Goal: Contribute content

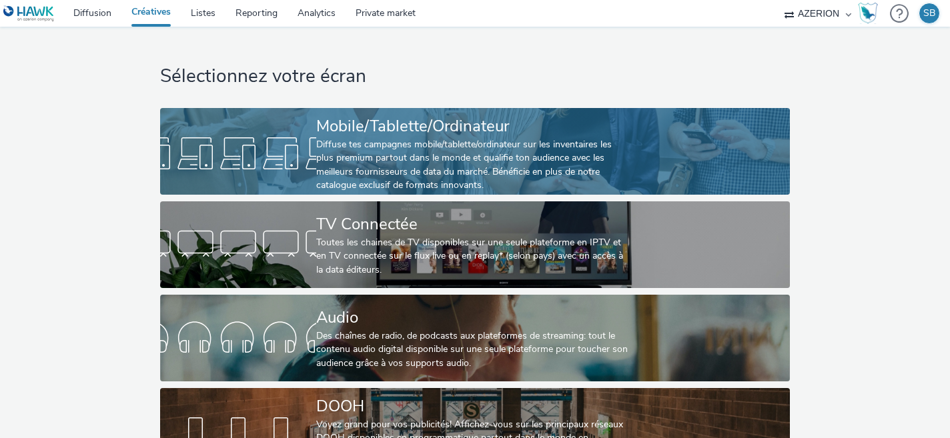
click at [369, 115] on div "Mobile/Tablette/Ordinateur" at bounding box center [472, 126] width 312 height 23
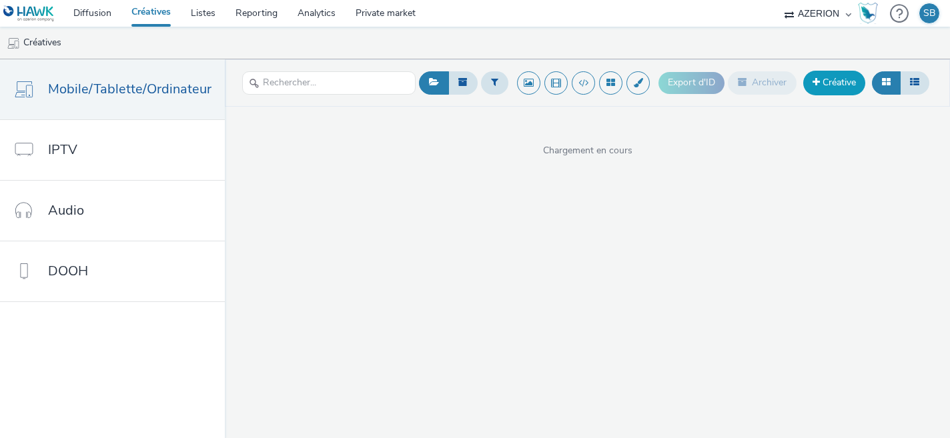
click at [830, 86] on link "Créative" at bounding box center [834, 83] width 62 height 24
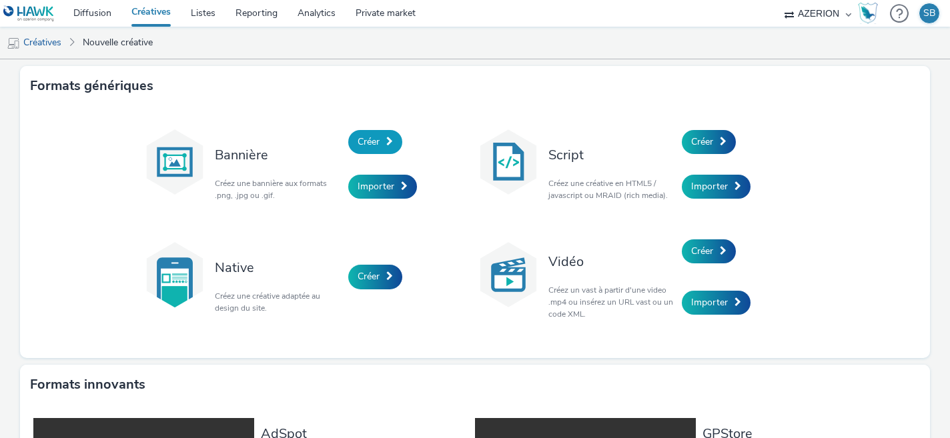
click at [372, 144] on span "Créer" at bounding box center [369, 141] width 22 height 13
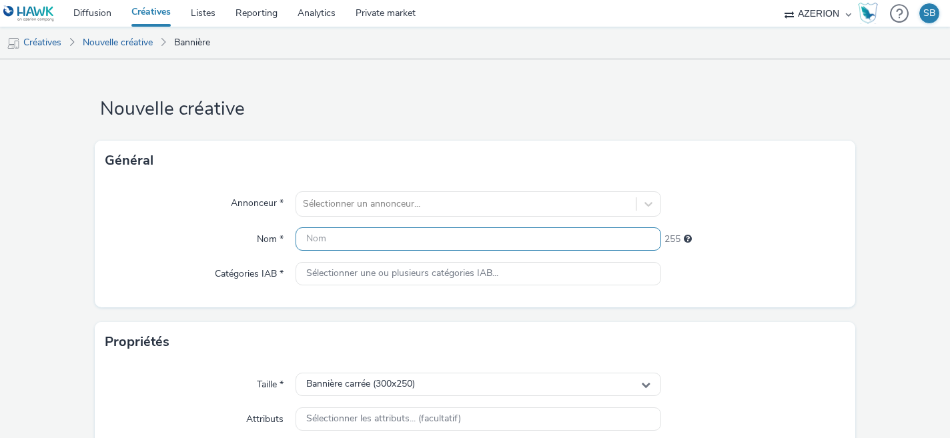
click at [352, 242] on input "text" at bounding box center [479, 239] width 366 height 23
paste input "FR_WarnerMusic_OmaraPortuando_Interstitiel"
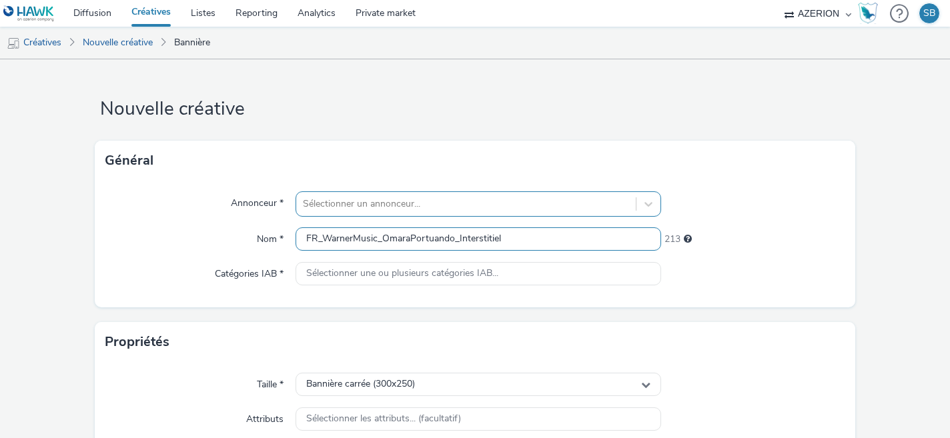
type input "FR_WarnerMusic_OmaraPortuando_Interstitiel"
click at [387, 211] on div "Sélectionner un annonceur..." at bounding box center [479, 204] width 366 height 25
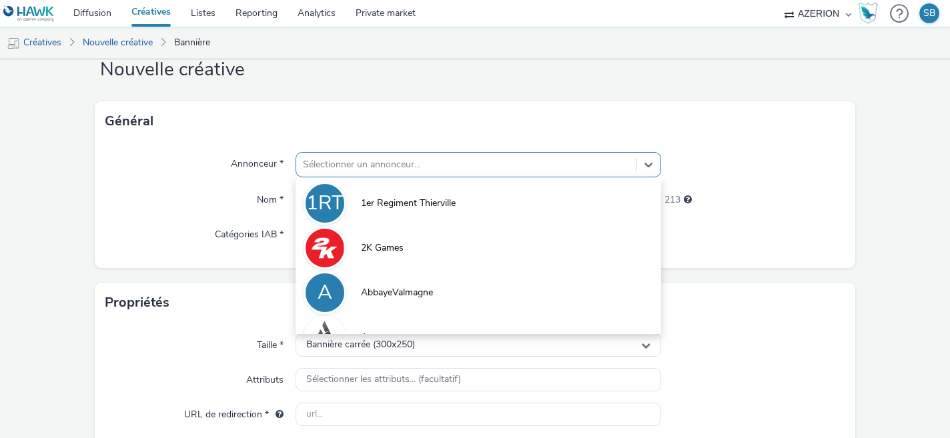
scroll to position [43, 0]
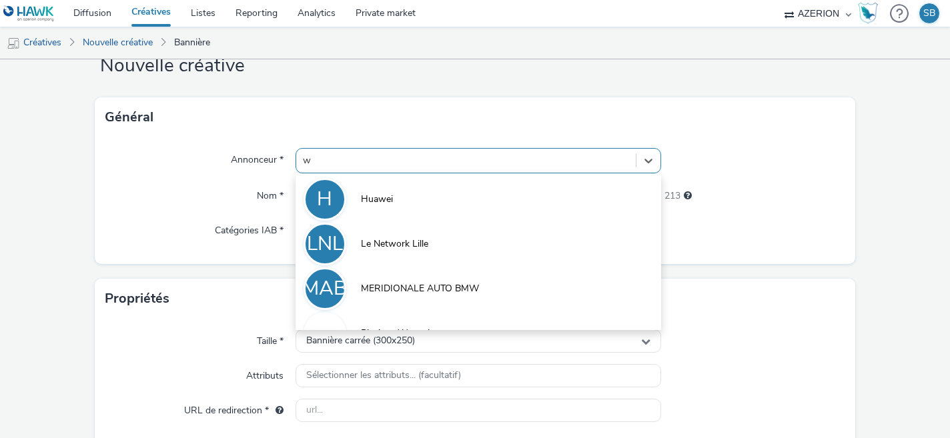
type input "wa"
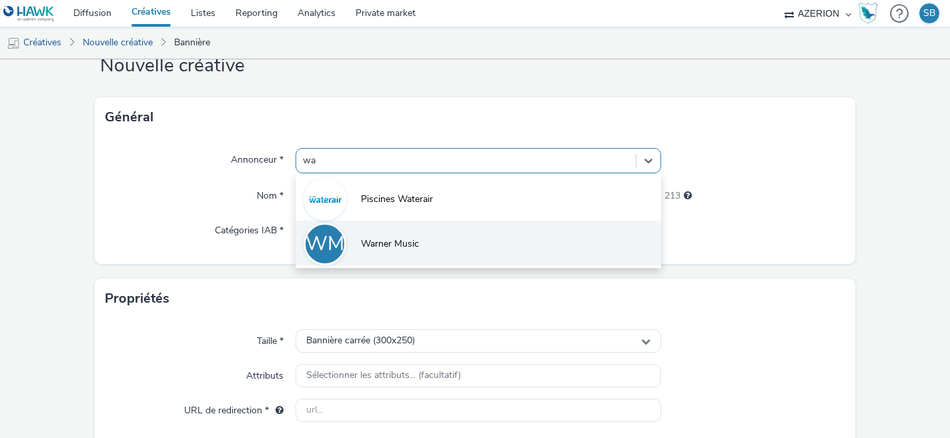
click at [406, 249] on span "Warner Music" at bounding box center [390, 244] width 58 height 13
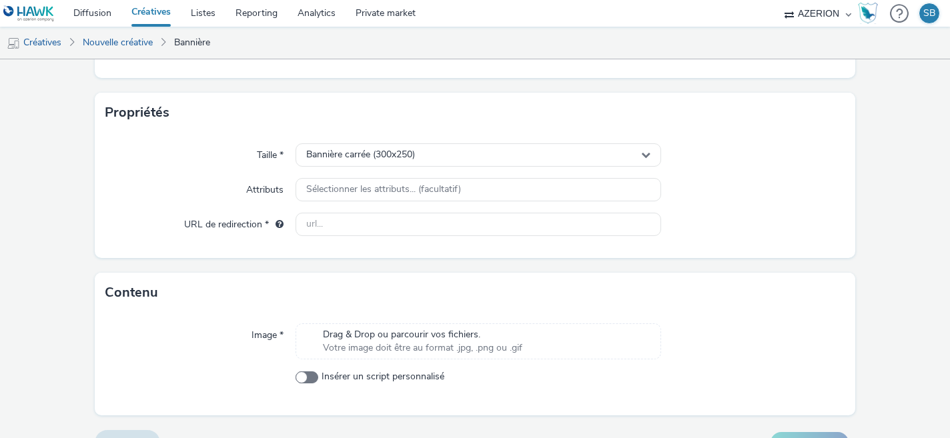
scroll to position [245, 0]
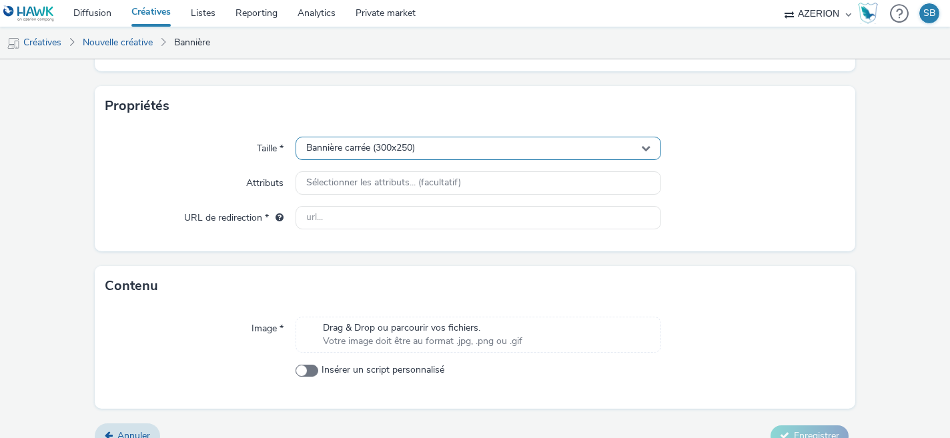
click at [426, 151] on div "Bannière carrée (300x250)" at bounding box center [479, 148] width 366 height 23
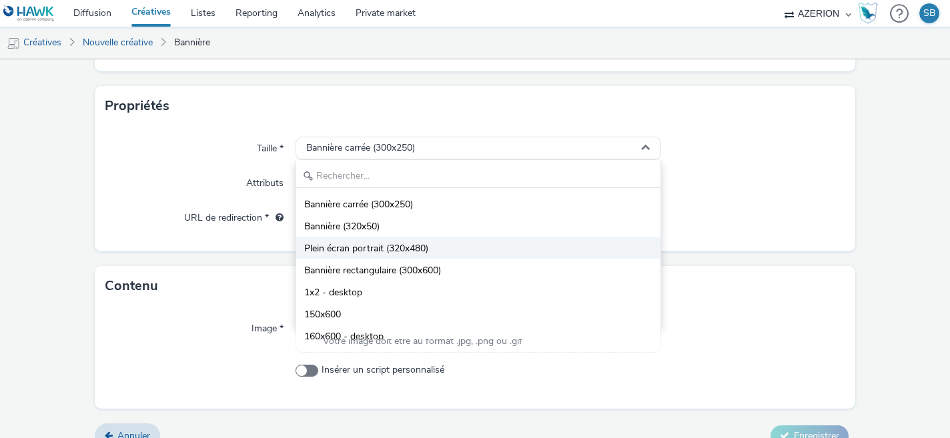
click at [415, 245] on span "Plein écran portrait (320x480)" at bounding box center [366, 248] width 124 height 13
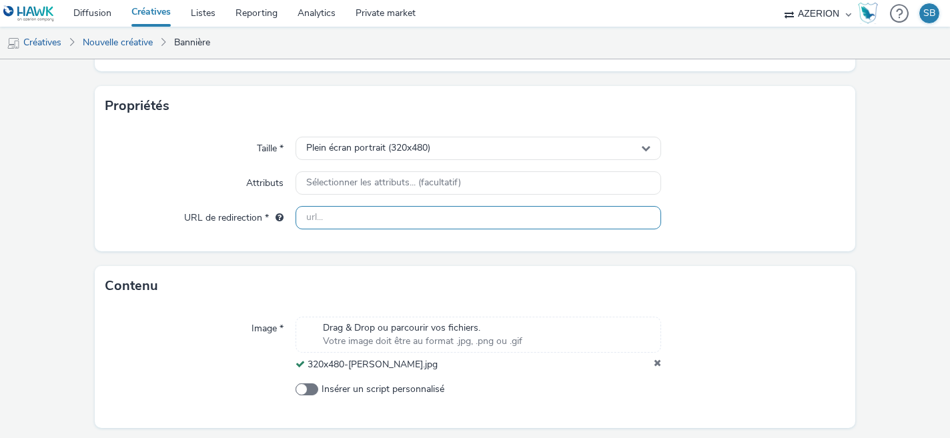
click at [340, 216] on input "text" at bounding box center [479, 217] width 366 height 23
paste input "[URL][DOMAIN_NAME]"
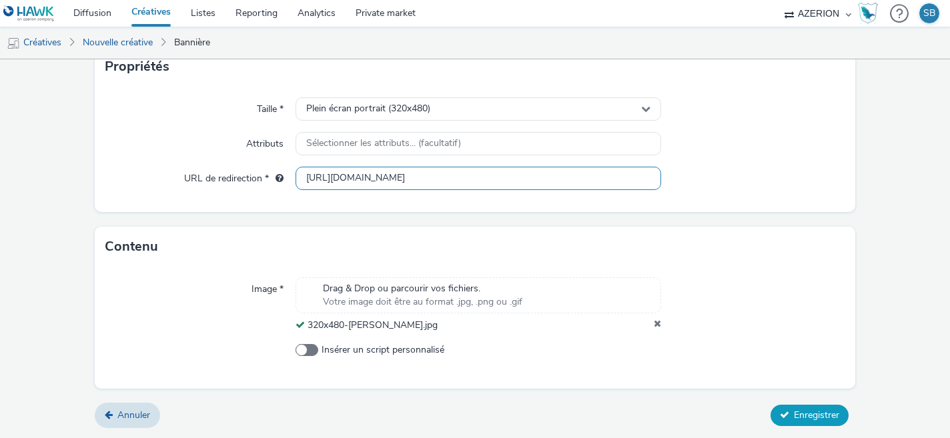
type input "[URL][DOMAIN_NAME]"
click at [782, 407] on button "Enregistrer" at bounding box center [810, 415] width 78 height 21
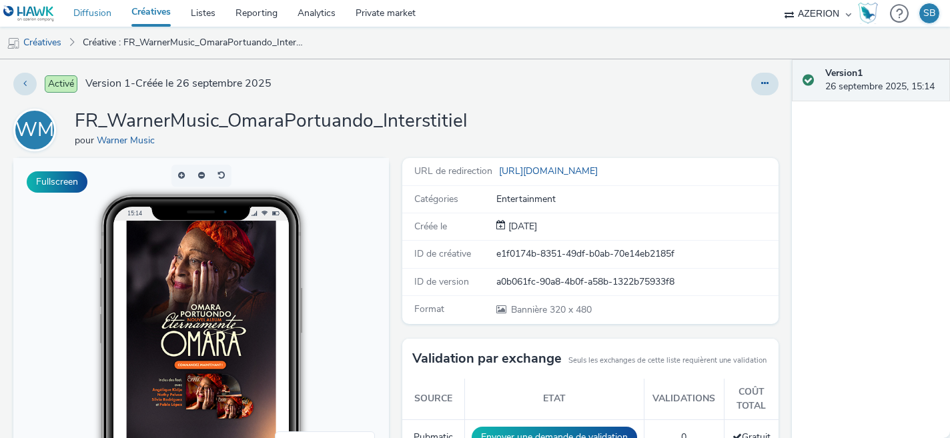
click at [90, 13] on link "Diffusion" at bounding box center [92, 13] width 58 height 27
